Goal: Task Accomplishment & Management: Manage account settings

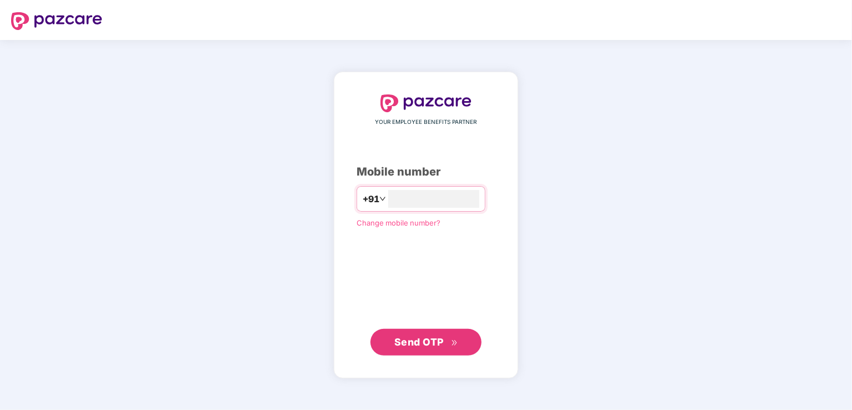
type input "**********"
click at [412, 340] on span "Send OTP" at bounding box center [419, 342] width 49 height 12
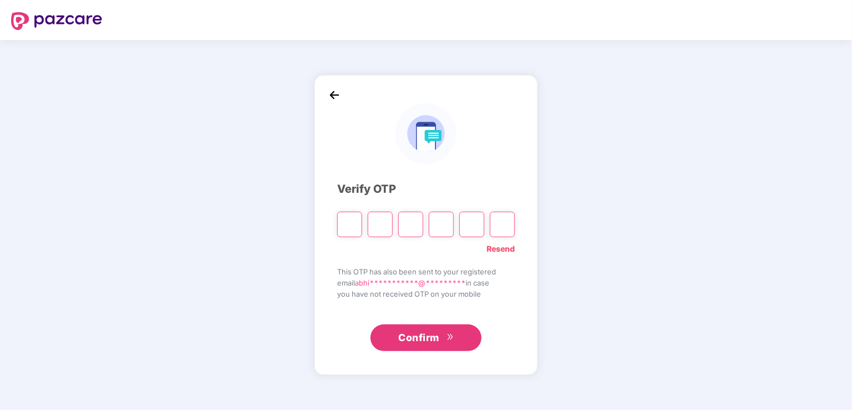
type input "*"
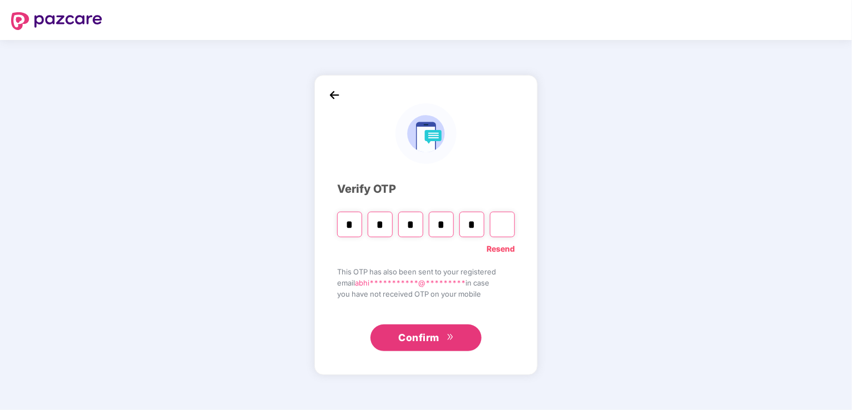
type input "*"
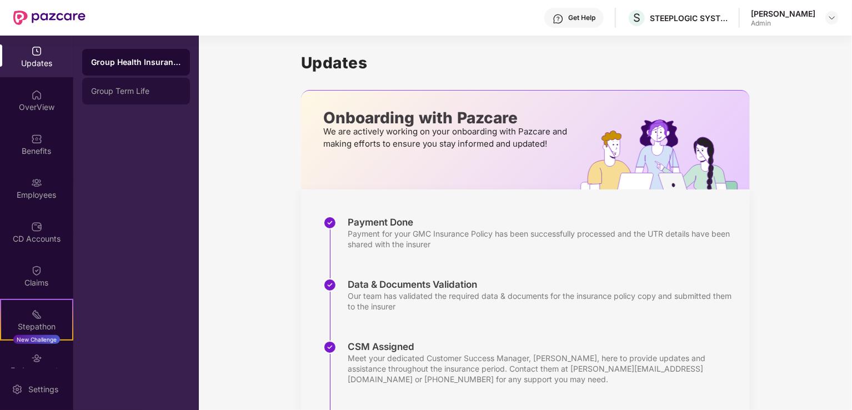
click at [104, 93] on div "Group Term Life" at bounding box center [136, 91] width 90 height 9
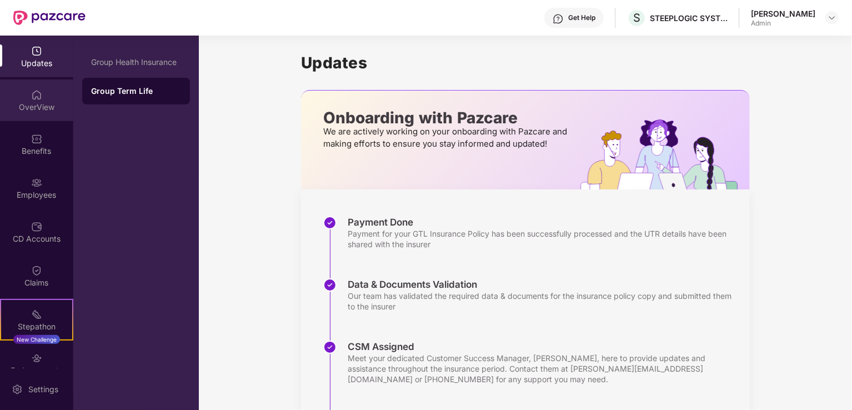
click at [31, 105] on div "OverView" at bounding box center [36, 107] width 73 height 11
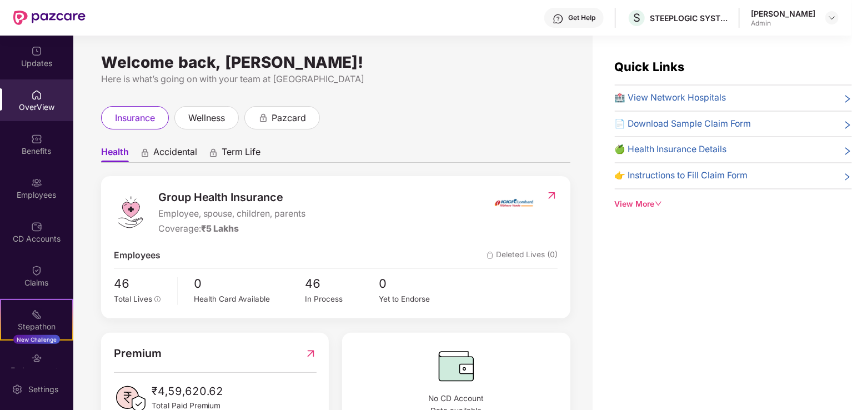
click at [680, 97] on span "🏥 View Network Hospitals" at bounding box center [671, 98] width 112 height 14
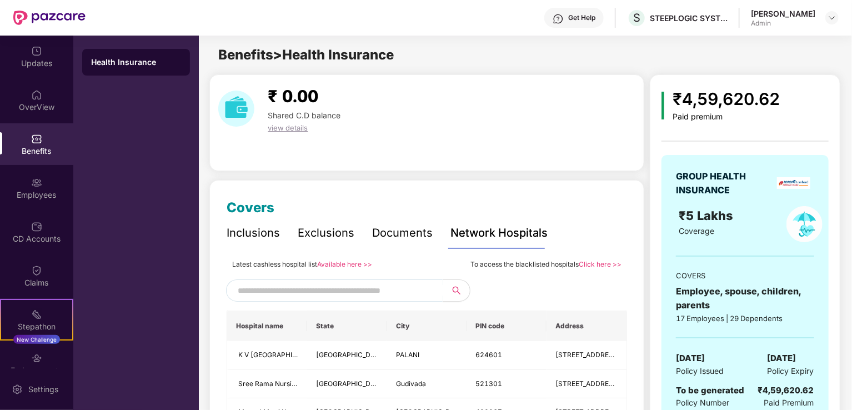
click at [310, 291] on input "text" at bounding box center [333, 290] width 190 height 17
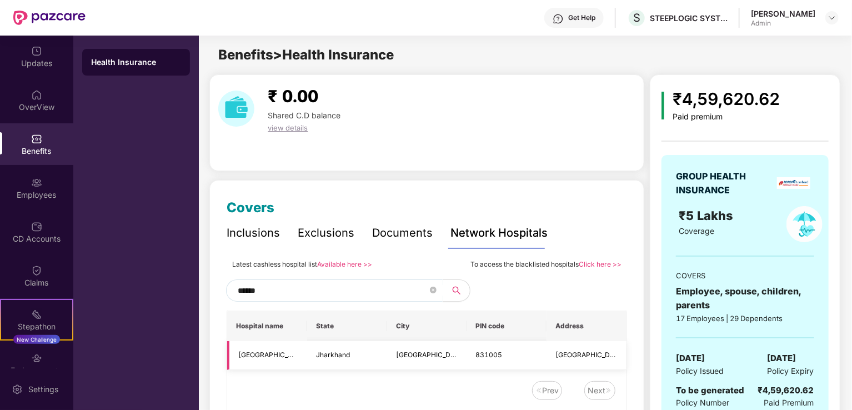
type input "******"
click at [308, 355] on td "Jharkhand" at bounding box center [347, 355] width 80 height 29
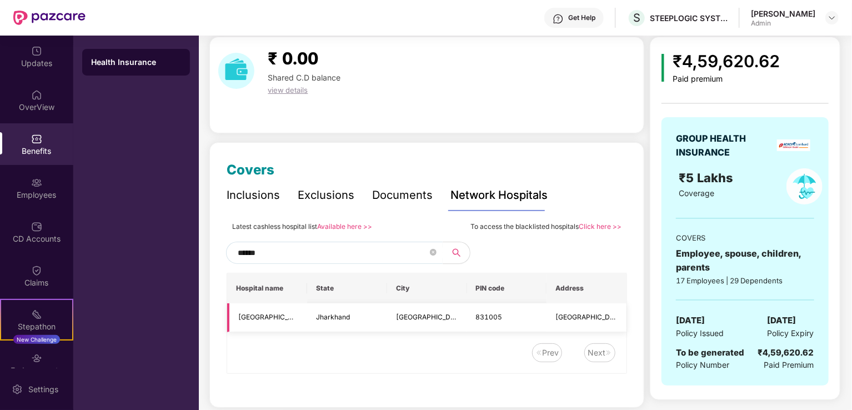
scroll to position [42, 0]
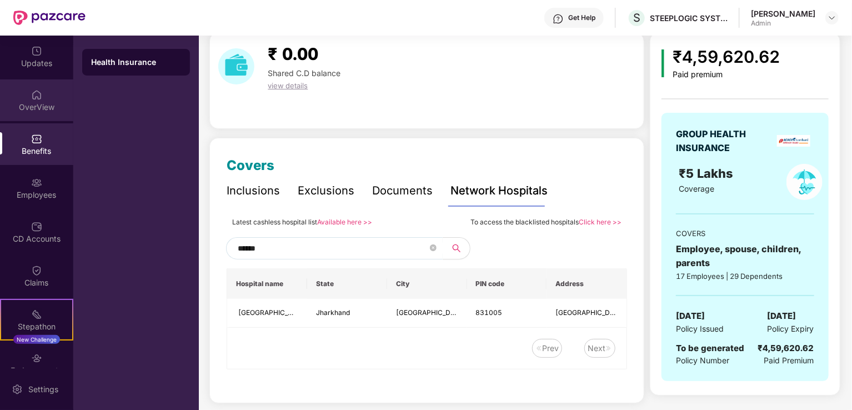
click at [29, 107] on div "OverView" at bounding box center [36, 107] width 73 height 11
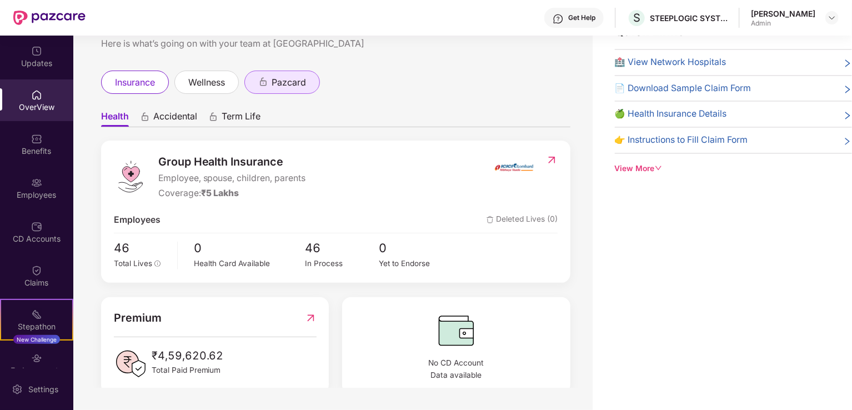
click at [283, 72] on div "pazcard" at bounding box center [283, 82] width 76 height 23
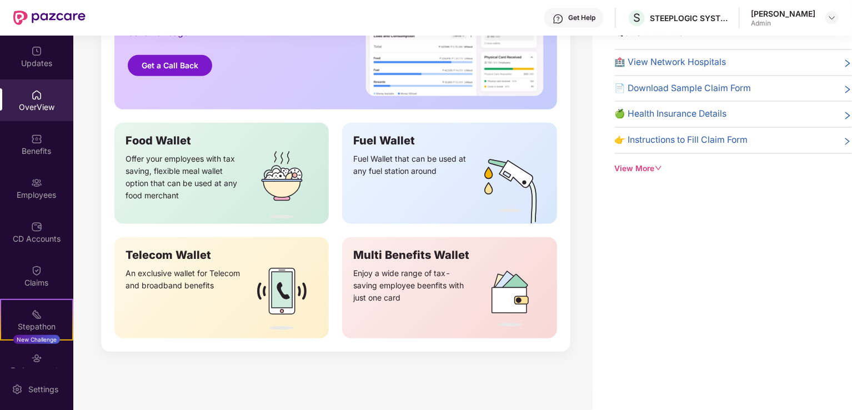
scroll to position [231, 0]
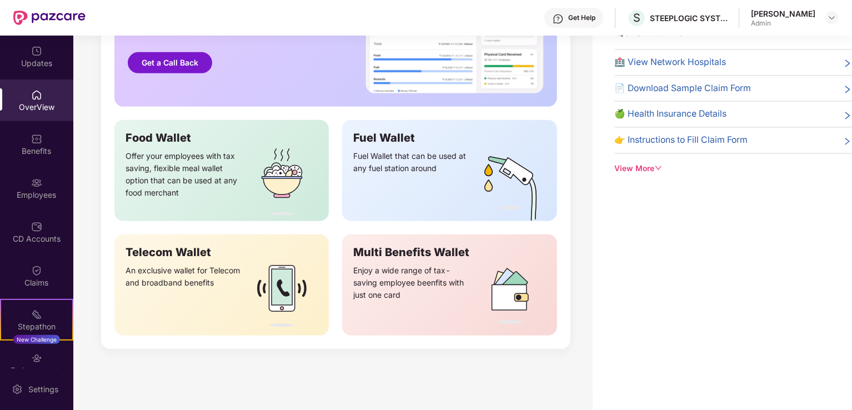
click at [395, 139] on div "Fuel Wallet" at bounding box center [449, 137] width 192 height 13
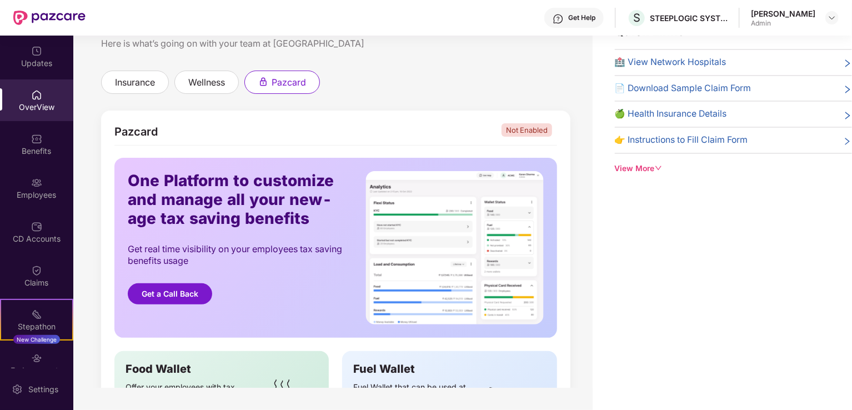
scroll to position [0, 0]
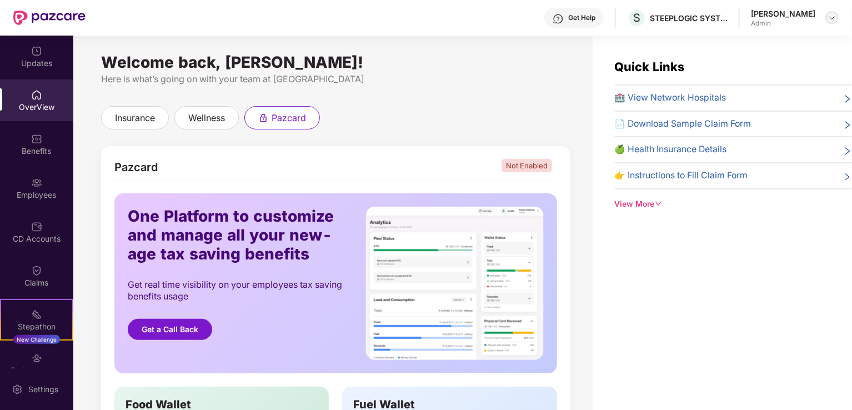
click at [834, 18] on img at bounding box center [832, 17] width 9 height 9
click at [36, 190] on div "Employees" at bounding box center [36, 194] width 73 height 11
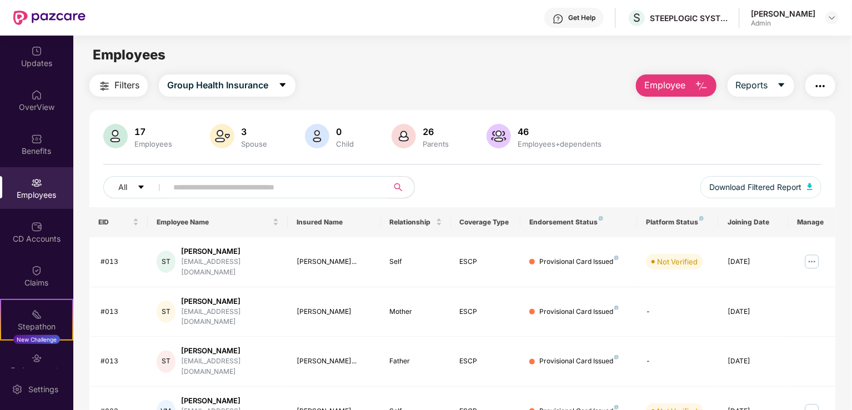
click at [286, 180] on input "text" at bounding box center [273, 187] width 200 height 17
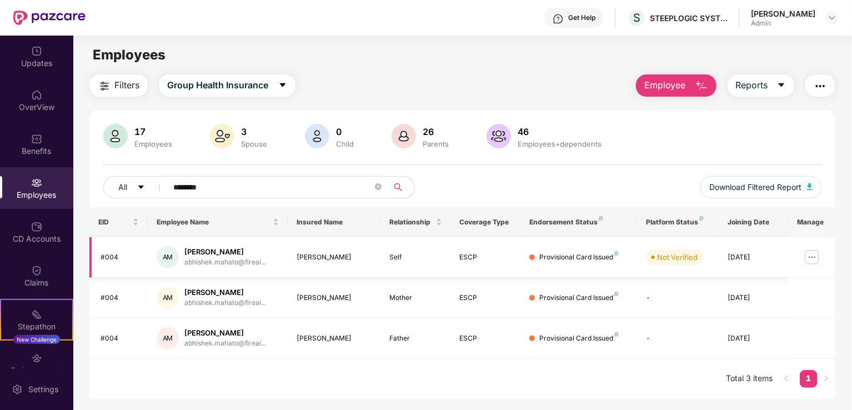
type input "********"
click at [190, 252] on div "[PERSON_NAME]" at bounding box center [225, 252] width 82 height 11
click at [816, 253] on img at bounding box center [813, 257] width 18 height 18
click at [831, 182] on div "17 Employees 3 Spouse 0 Child 26 Parents 46 Employees+dependents All ******** D…" at bounding box center [462, 165] width 746 height 83
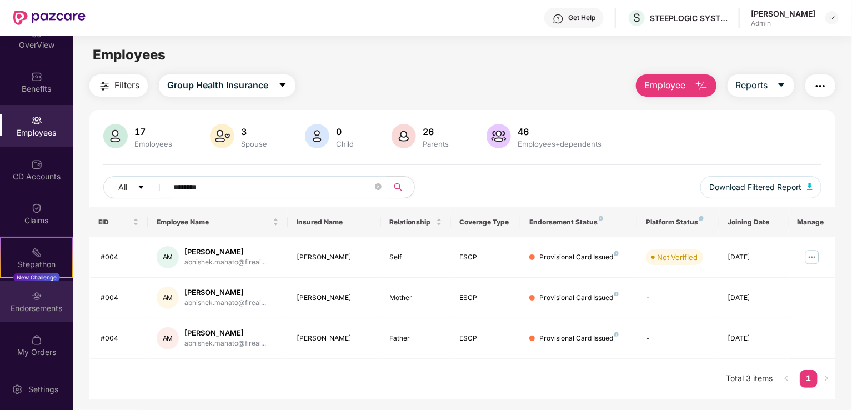
click at [36, 308] on div "Endorsements" at bounding box center [36, 308] width 73 height 11
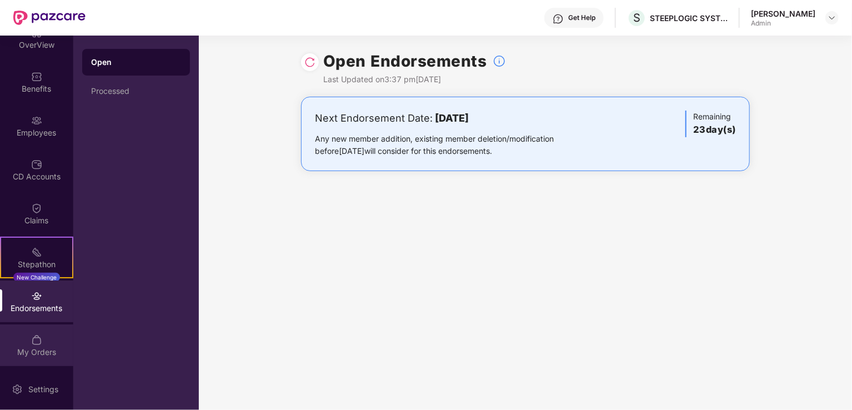
click at [29, 347] on div "My Orders" at bounding box center [36, 352] width 73 height 11
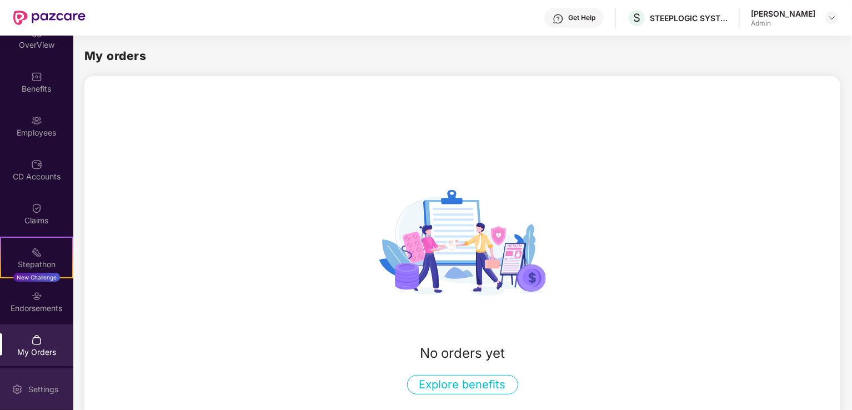
click at [31, 387] on div "Settings" at bounding box center [43, 389] width 37 height 11
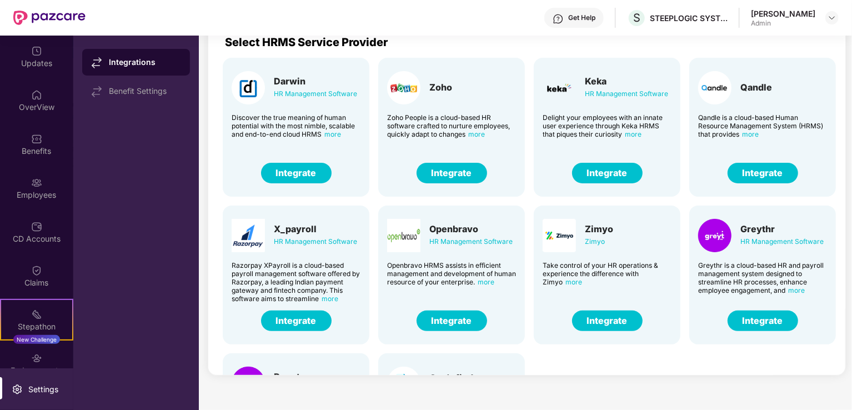
click at [477, 132] on span "more" at bounding box center [476, 134] width 17 height 8
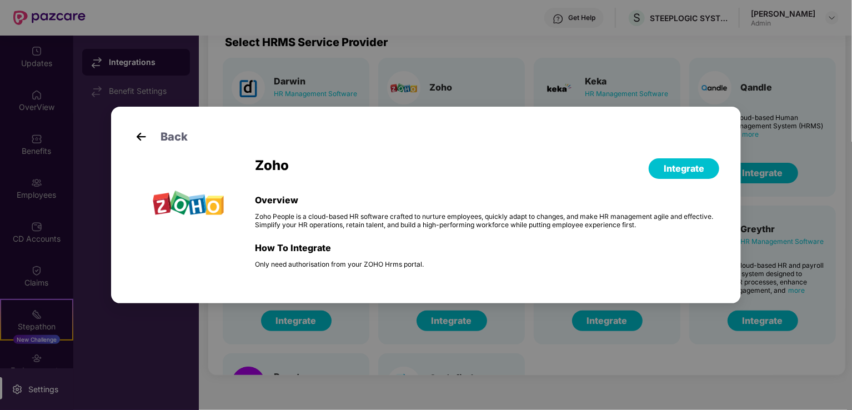
click at [458, 34] on div "Back Zoho Integrate Overview Zoho People is a cloud-based HR software crafted t…" at bounding box center [426, 205] width 852 height 410
